Goal: Task Accomplishment & Management: Manage account settings

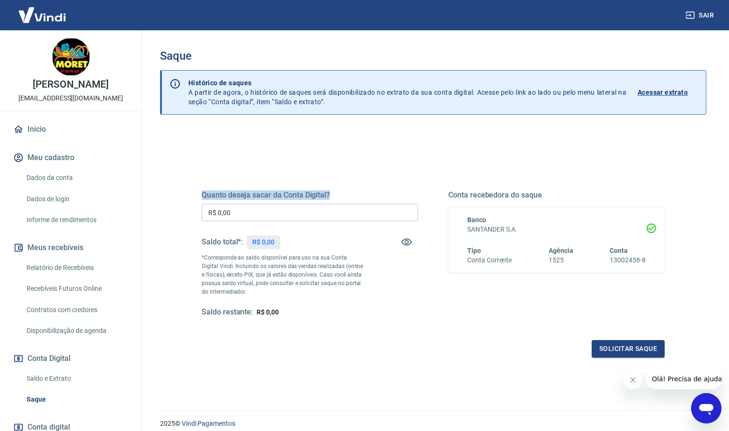
drag, startPoint x: 203, startPoint y: 197, endPoint x: 348, endPoint y: 191, distance: 145.5
click at [348, 191] on h5 "Quanto deseja sacar da Conta Digital?" at bounding box center [310, 194] width 216 height 9
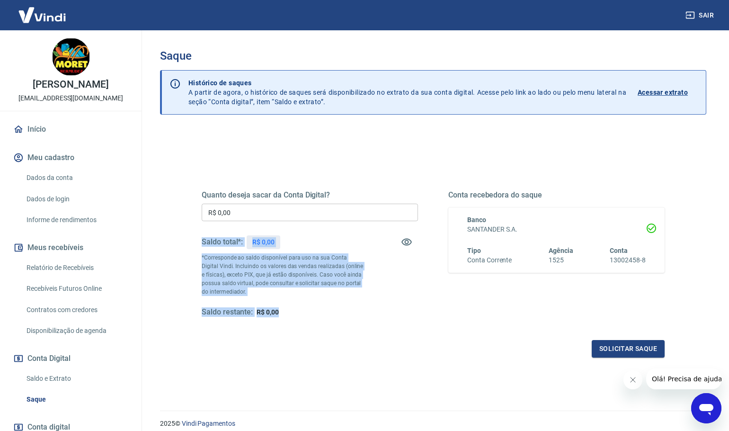
drag, startPoint x: 201, startPoint y: 241, endPoint x: 328, endPoint y: 317, distance: 147.9
click at [328, 317] on div "Quanto deseja sacar da Conta Digital? R$ 0,00 ​ Saldo total*: R$ 0,00 *Correspo…" at bounding box center [433, 259] width 486 height 220
click at [375, 311] on div "Saldo restante: R$ 0,00" at bounding box center [310, 312] width 216 height 10
